Goal: Find specific page/section: Find specific page/section

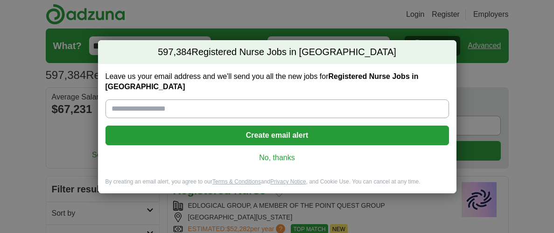
click at [291, 153] on link "No, thanks" at bounding box center [277, 158] width 328 height 10
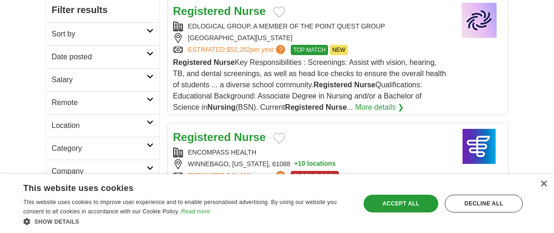
scroll to position [189, 0]
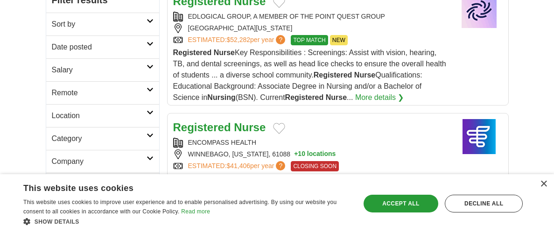
click at [99, 111] on h2 "Location" at bounding box center [99, 115] width 95 height 11
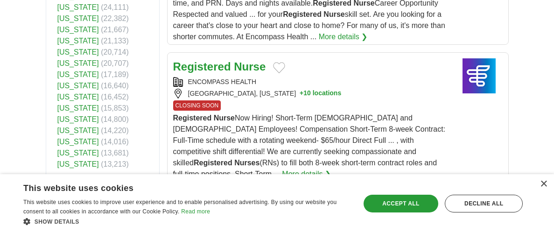
scroll to position [394, 0]
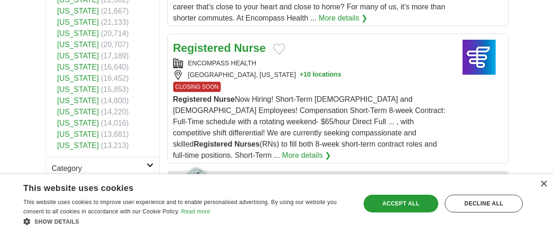
click at [86, 102] on link "[US_STATE]" at bounding box center [78, 101] width 42 height 8
